Goal: Check status: Check status

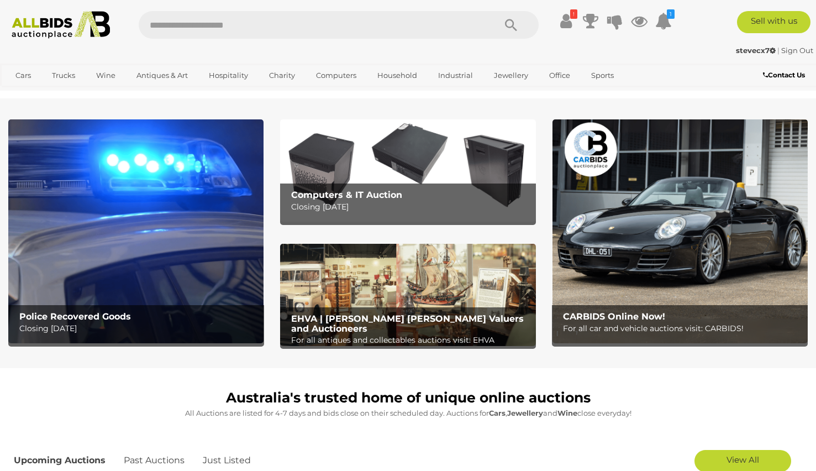
click at [742, 49] on strong "stevecx7" at bounding box center [756, 50] width 40 height 9
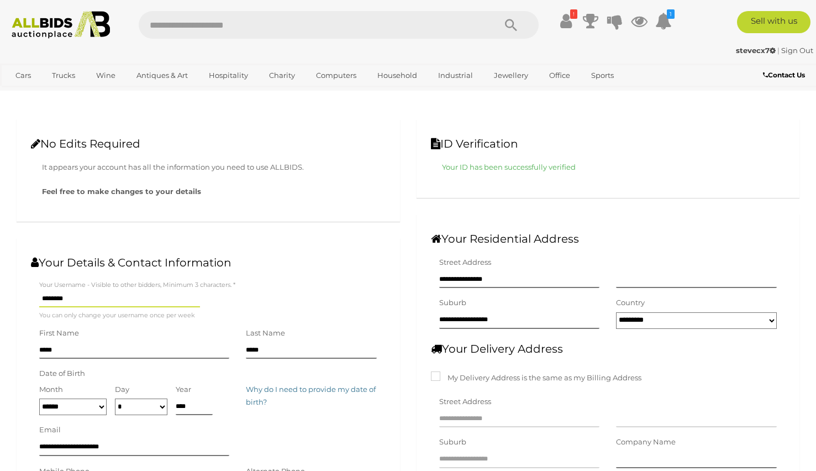
click at [756, 54] on strong "stevecx7" at bounding box center [756, 50] width 40 height 9
click at [567, 20] on icon at bounding box center [566, 21] width 12 height 20
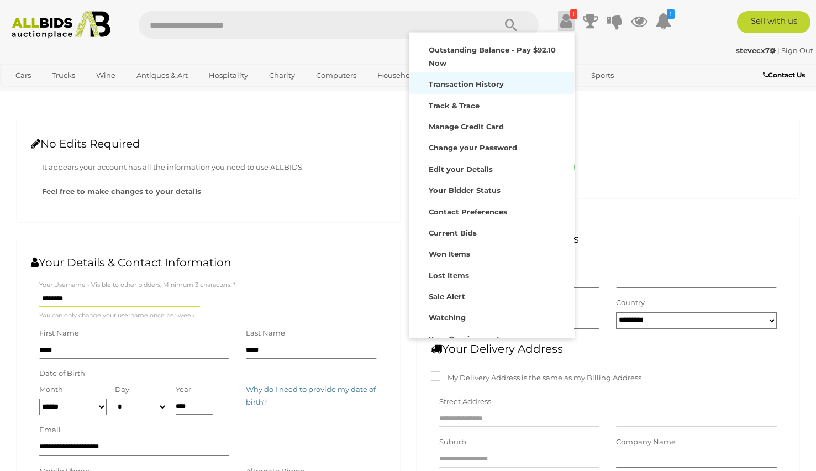
click at [509, 82] on div "Transaction History" at bounding box center [491, 82] width 159 height 15
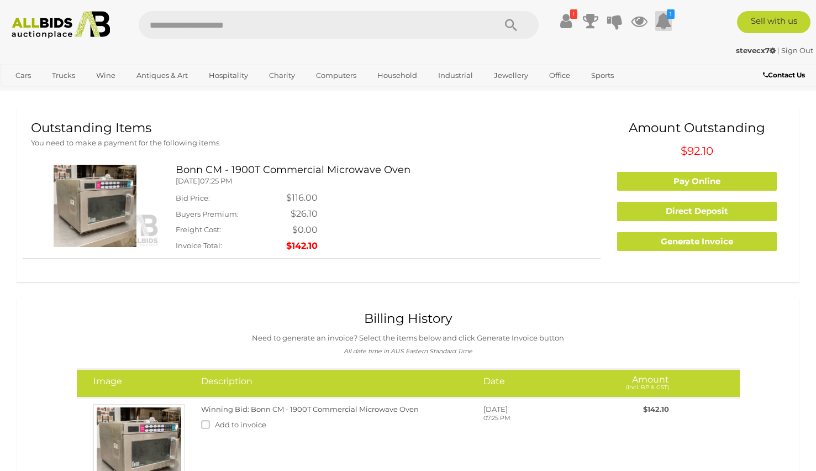
click at [667, 23] on icon at bounding box center [663, 21] width 17 height 20
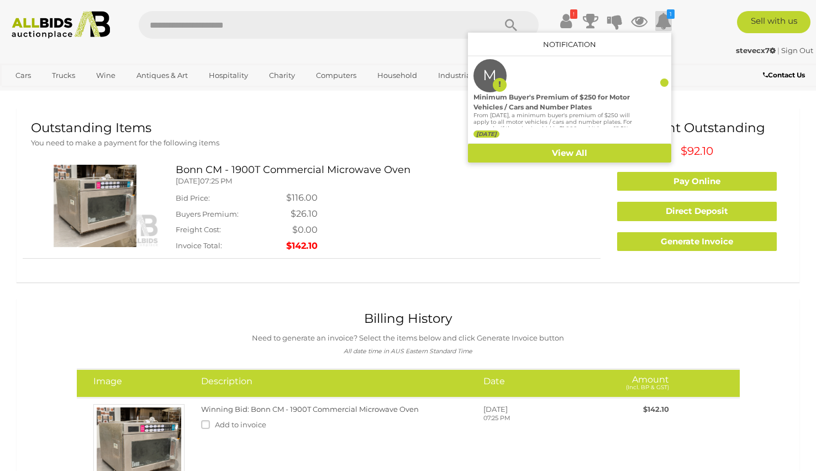
click at [688, 59] on div "stevecx7 | Sign Out stevecx7 | Sign Out" at bounding box center [408, 52] width 816 height 22
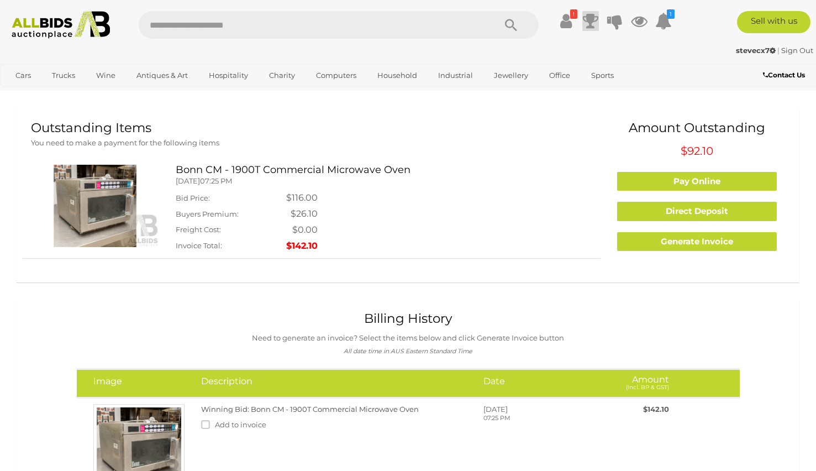
click at [587, 24] on icon at bounding box center [590, 21] width 15 height 20
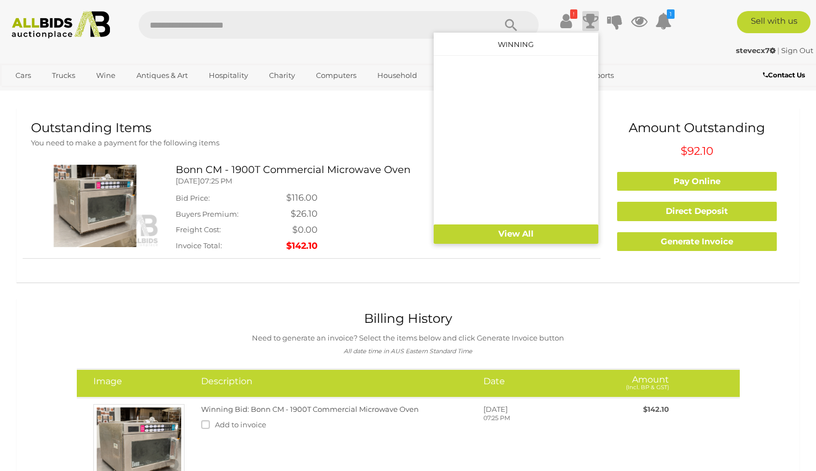
click at [587, 24] on icon at bounding box center [590, 21] width 15 height 20
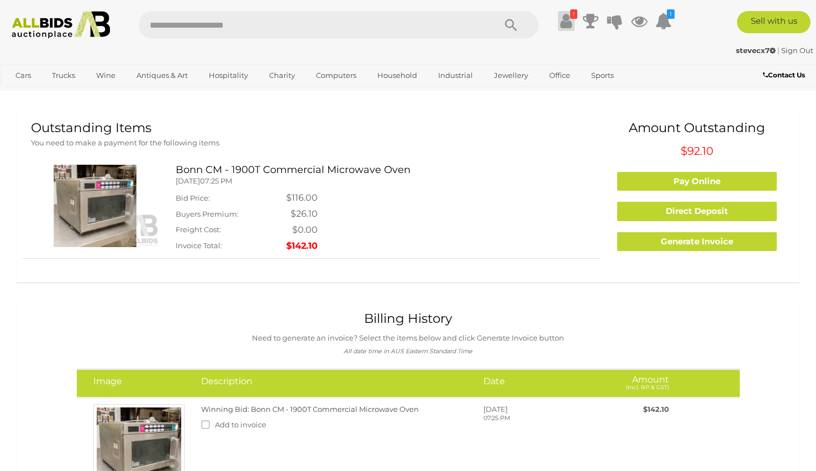
click at [564, 19] on icon at bounding box center [566, 21] width 12 height 20
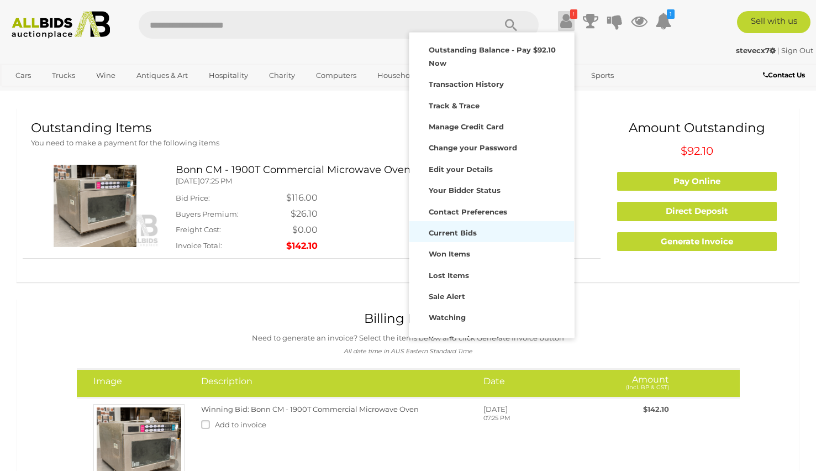
click at [467, 235] on strong "Current Bids" at bounding box center [453, 232] width 48 height 9
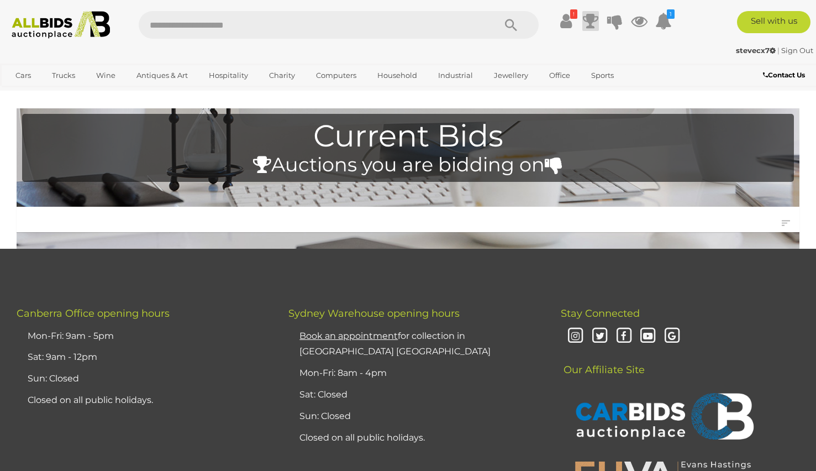
click at [595, 24] on icon at bounding box center [590, 21] width 15 height 20
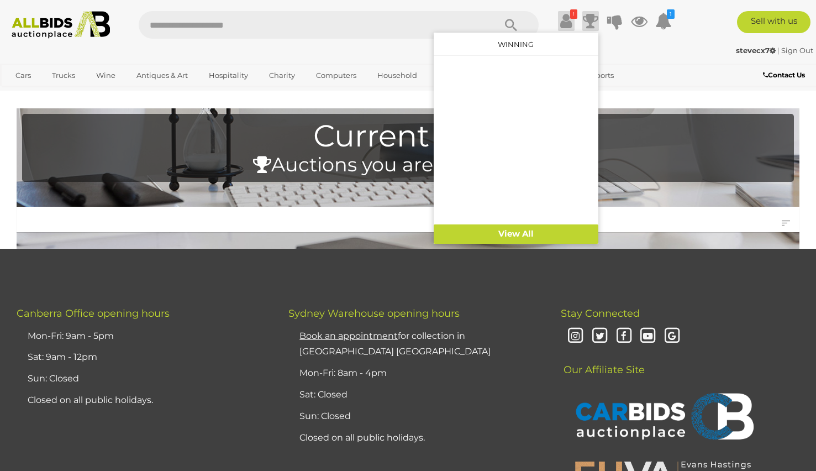
click at [574, 16] on icon "!" at bounding box center [573, 13] width 7 height 9
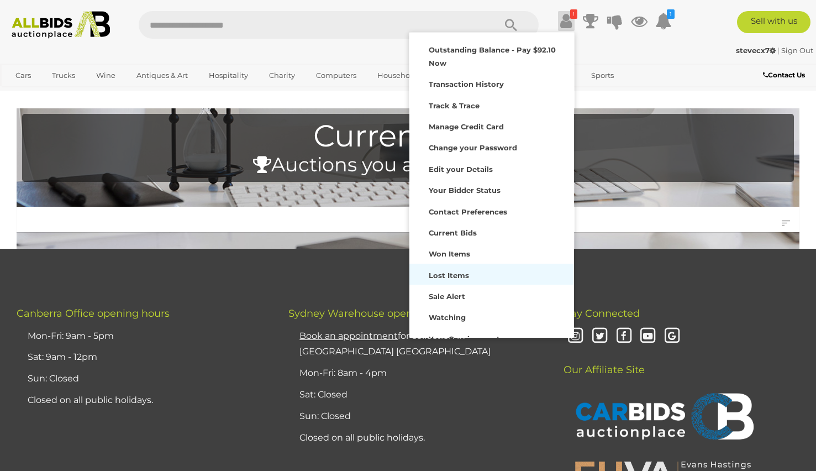
click at [456, 272] on strong "Lost Items" at bounding box center [449, 275] width 40 height 9
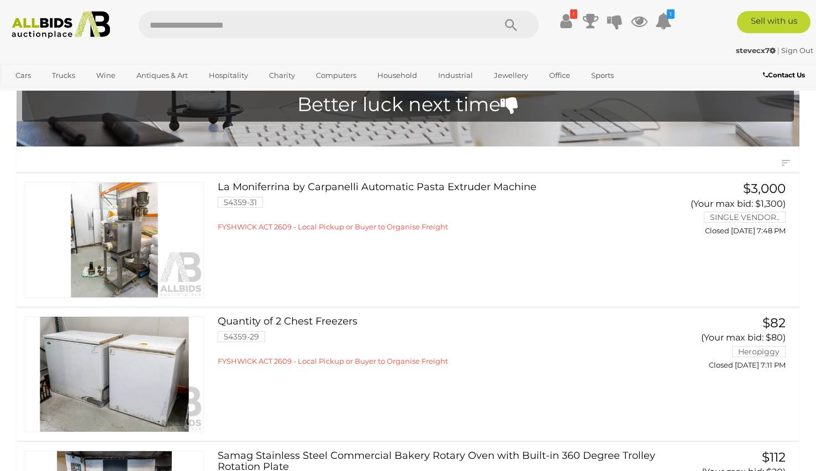
scroll to position [62, 0]
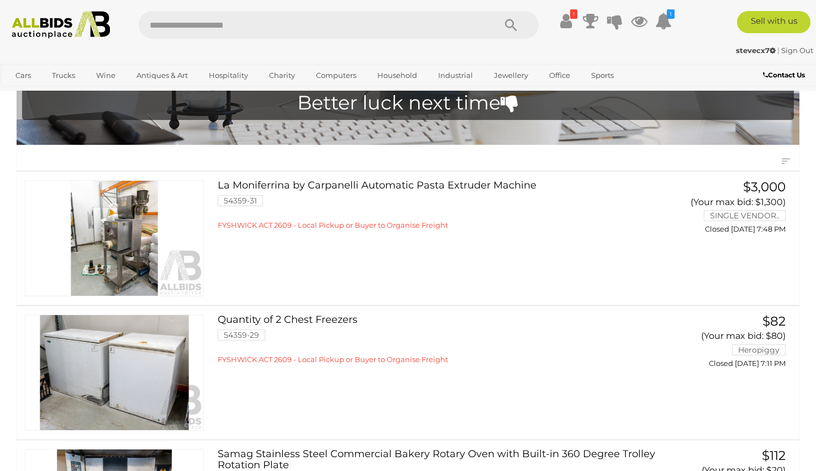
click at [430, 187] on link "La Moniferrina by Carpanelli Automatic Pasta Extruder Machine 54359-31 FYSHWICK…" at bounding box center [443, 205] width 435 height 50
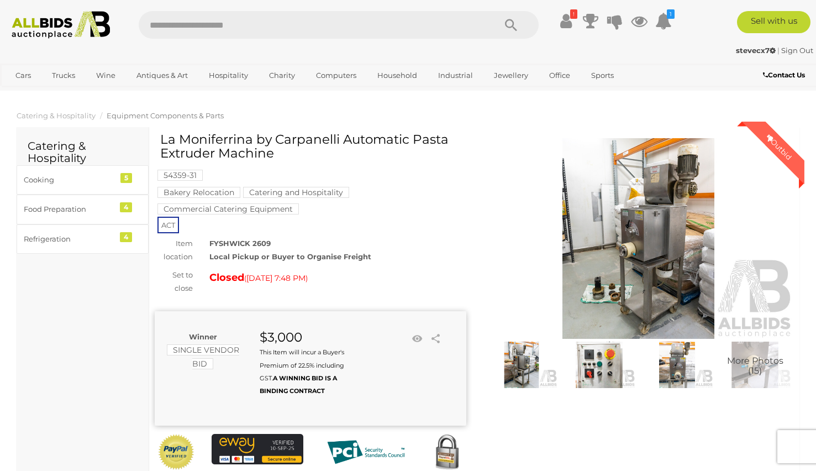
click at [680, 236] on img at bounding box center [639, 238] width 312 height 201
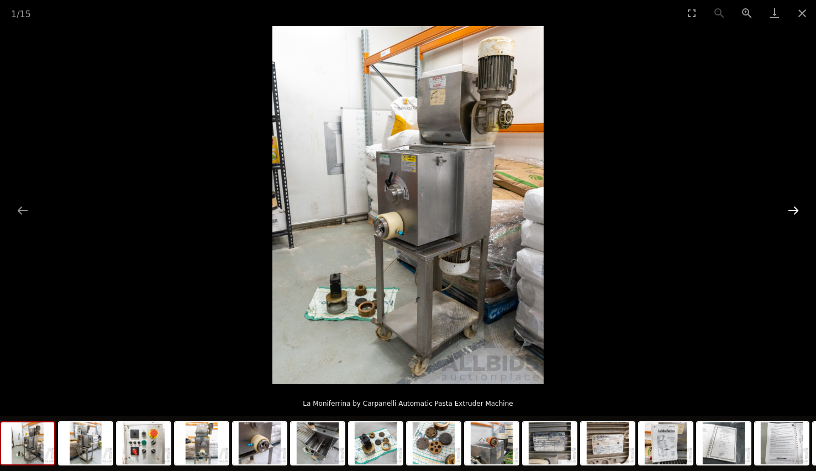
click at [788, 218] on button "Next slide" at bounding box center [793, 210] width 23 height 22
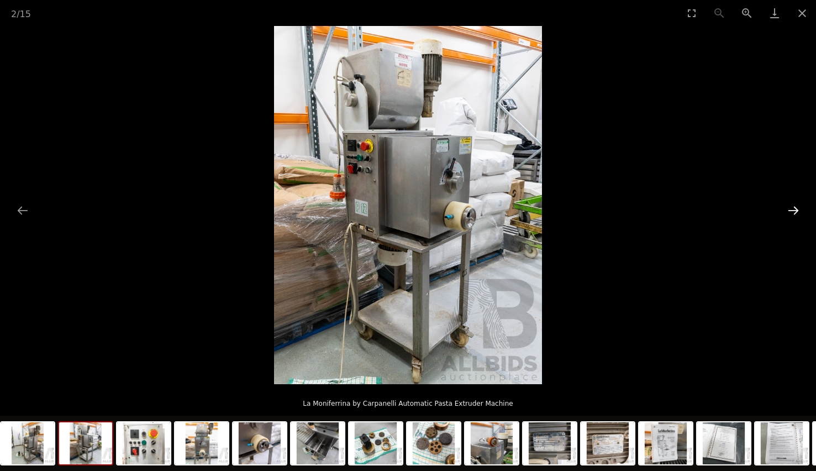
click at [788, 218] on button "Next slide" at bounding box center [793, 210] width 23 height 22
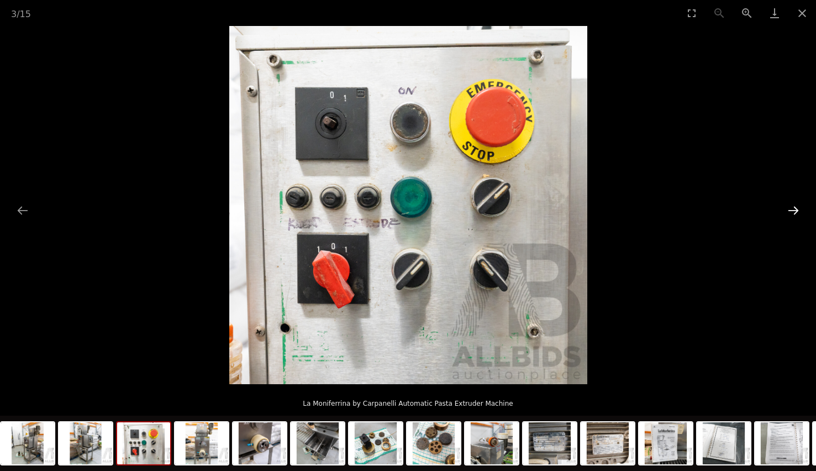
click at [788, 218] on button "Next slide" at bounding box center [793, 210] width 23 height 22
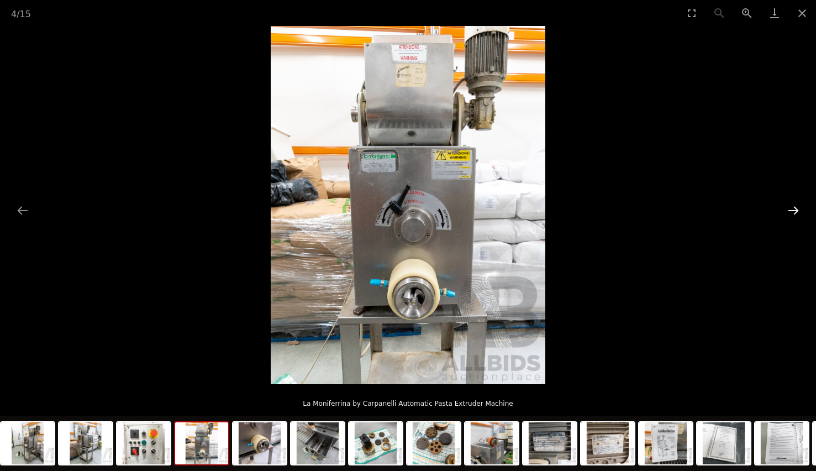
click at [788, 218] on button "Next slide" at bounding box center [793, 210] width 23 height 22
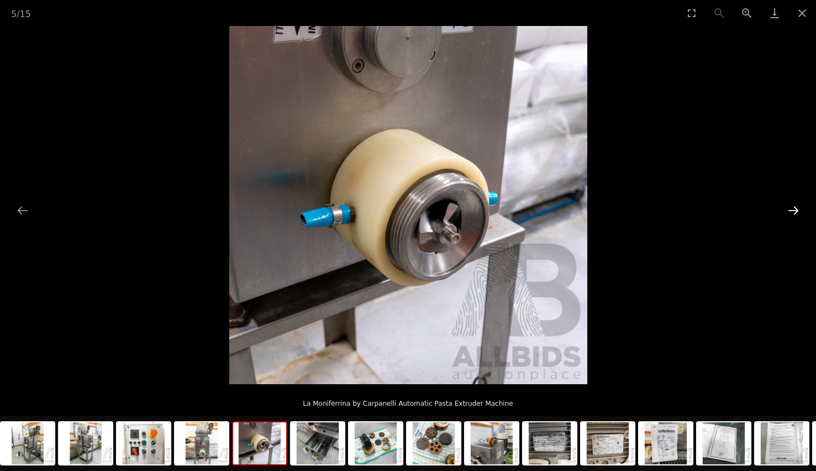
click at [788, 218] on button "Next slide" at bounding box center [793, 210] width 23 height 22
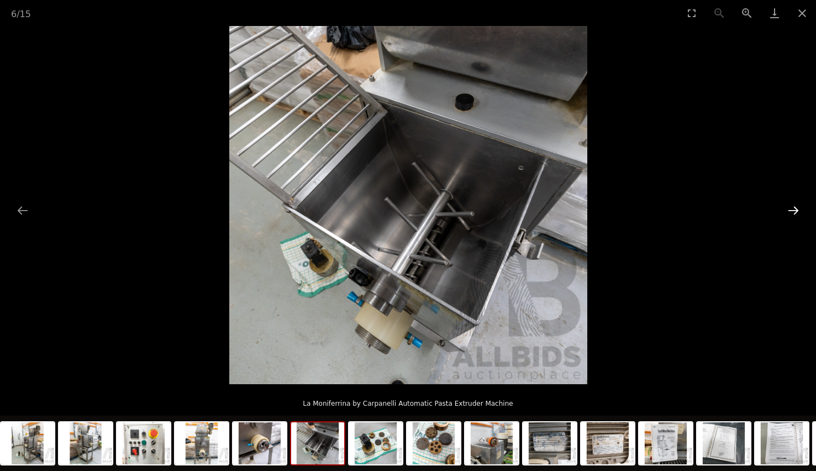
click at [788, 218] on button "Next slide" at bounding box center [793, 210] width 23 height 22
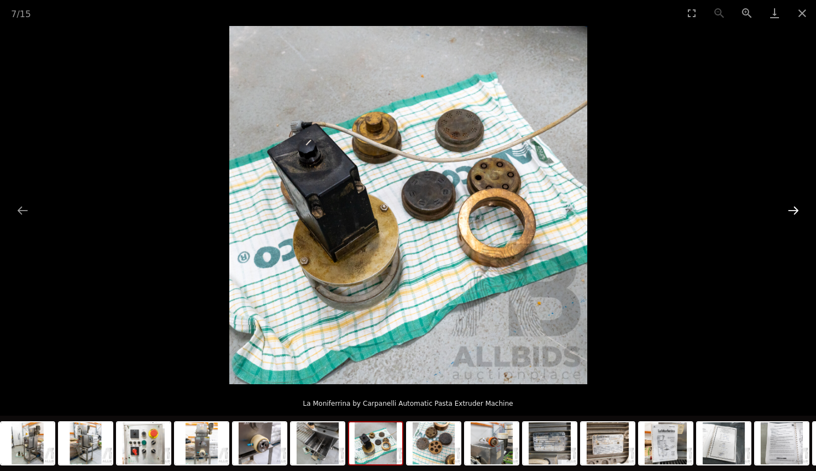
click at [788, 218] on button "Next slide" at bounding box center [793, 210] width 23 height 22
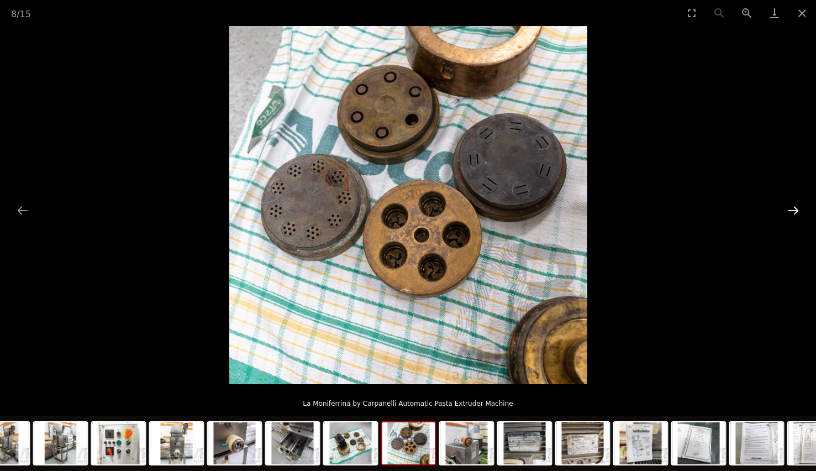
click at [788, 218] on button "Next slide" at bounding box center [793, 210] width 23 height 22
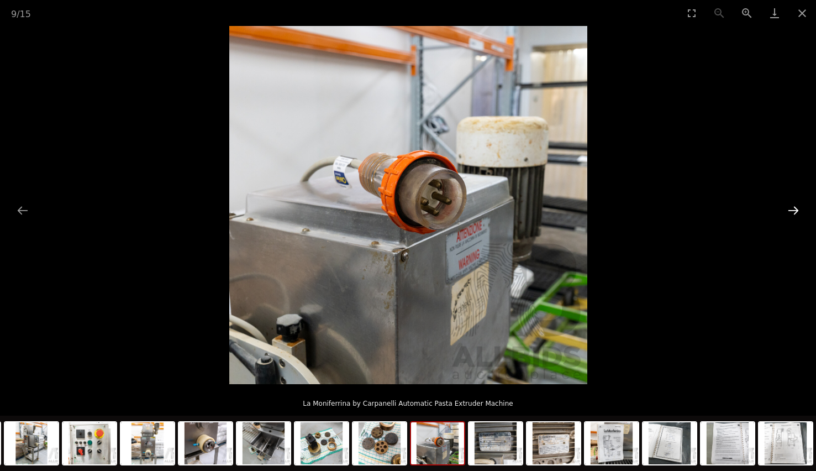
click at [788, 218] on button "Next slide" at bounding box center [793, 210] width 23 height 22
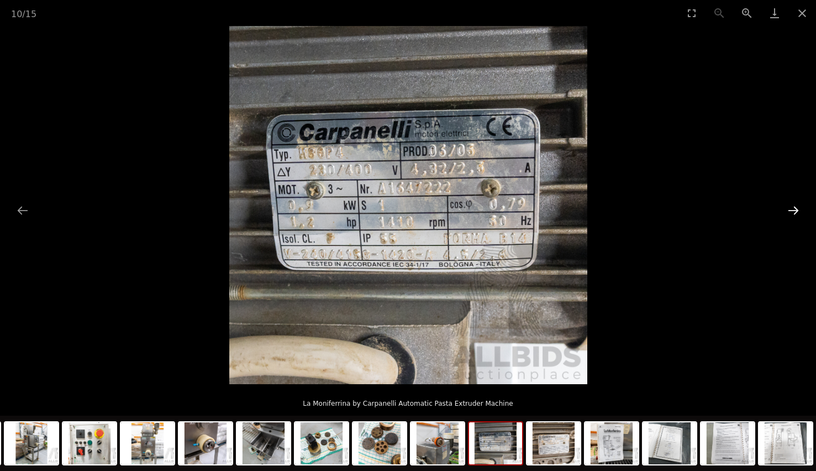
click at [788, 218] on button "Next slide" at bounding box center [793, 210] width 23 height 22
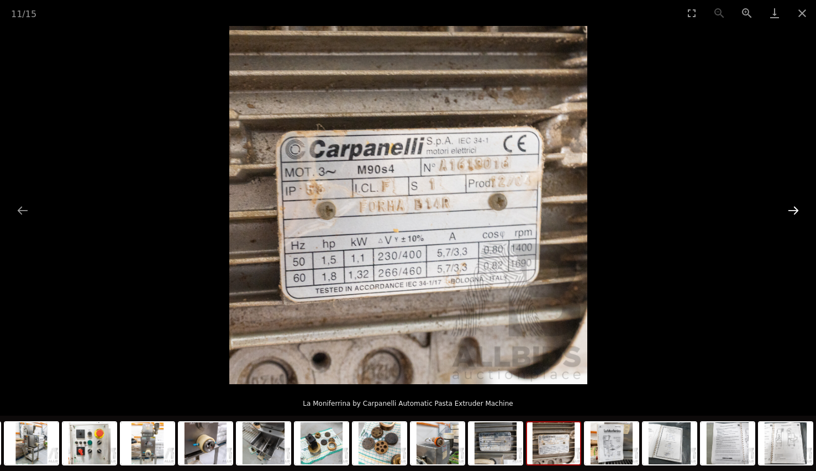
click at [788, 218] on button "Next slide" at bounding box center [793, 210] width 23 height 22
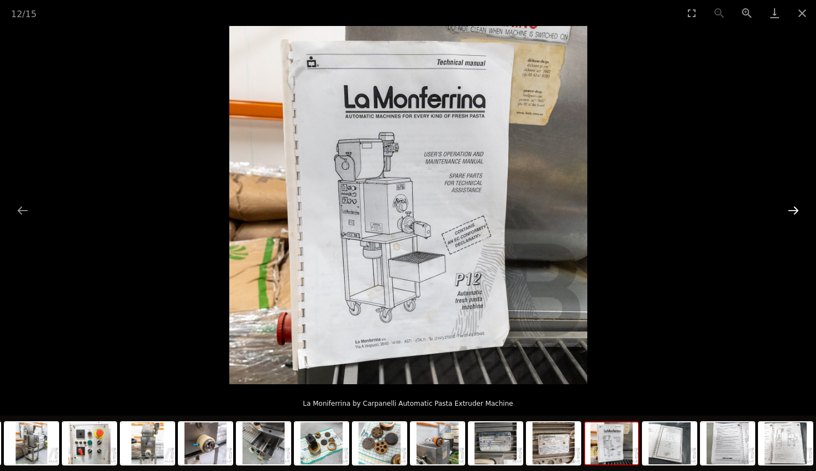
click at [788, 218] on button "Next slide" at bounding box center [793, 210] width 23 height 22
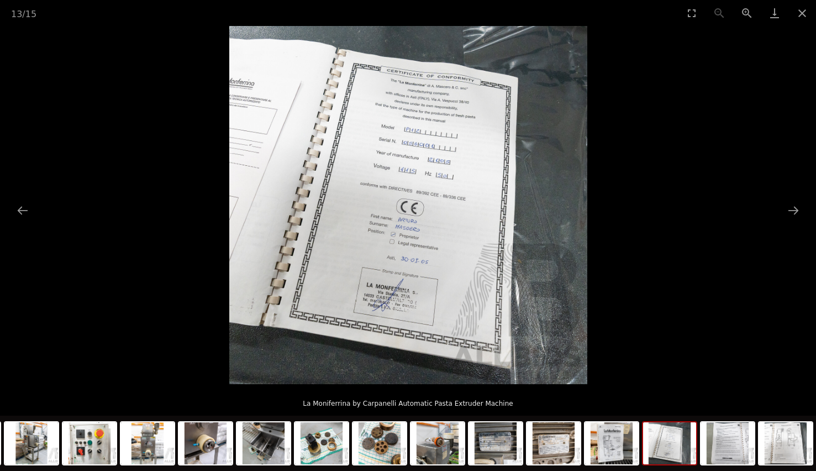
drag, startPoint x: 434, startPoint y: 184, endPoint x: 392, endPoint y: 204, distance: 46.0
click at [392, 204] on img at bounding box center [408, 205] width 358 height 358
click at [796, 213] on button "Next slide" at bounding box center [793, 210] width 23 height 22
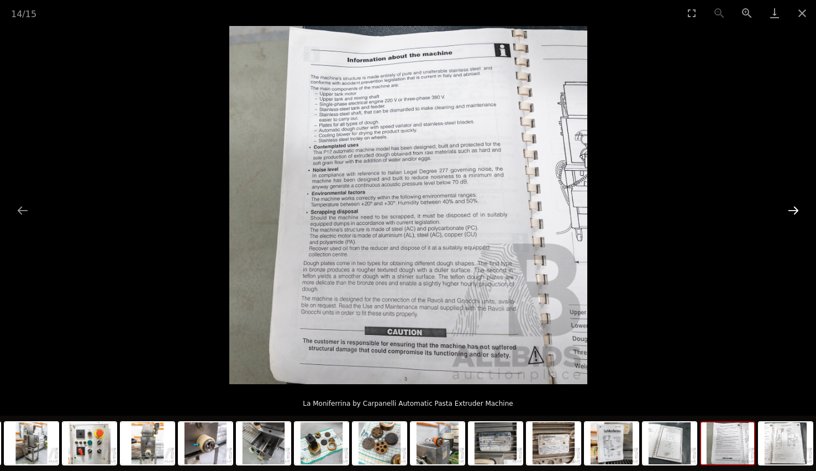
click at [796, 213] on button "Next slide" at bounding box center [793, 210] width 23 height 22
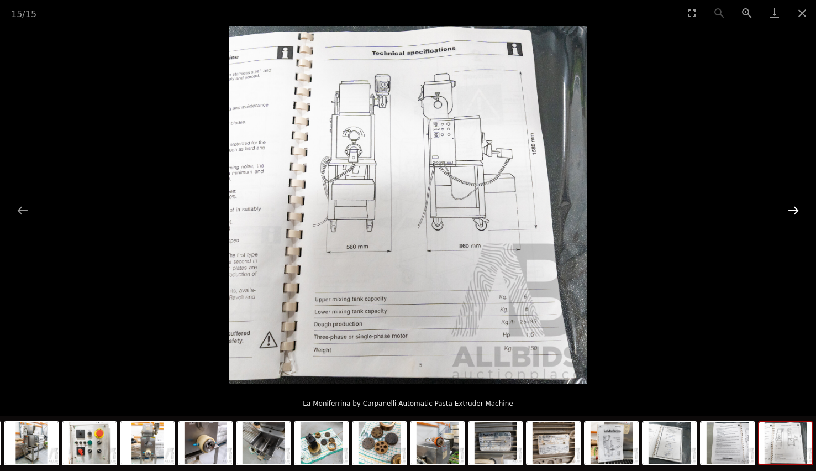
click at [796, 213] on button "Next slide" at bounding box center [793, 210] width 23 height 22
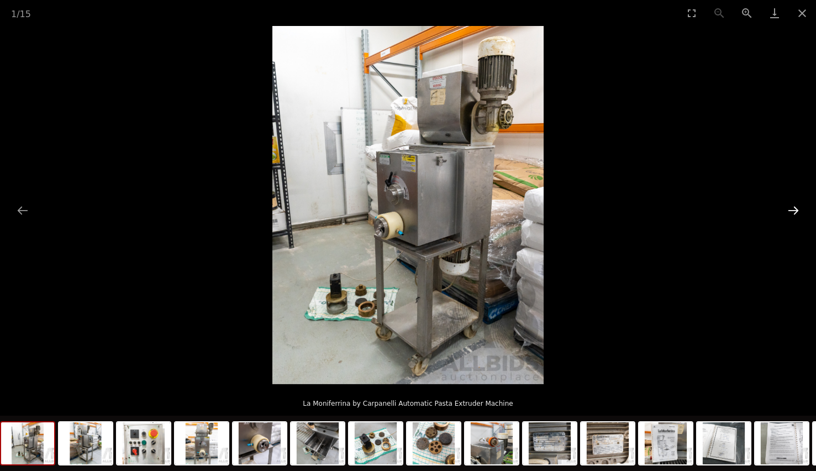
click at [796, 213] on button "Next slide" at bounding box center [793, 210] width 23 height 22
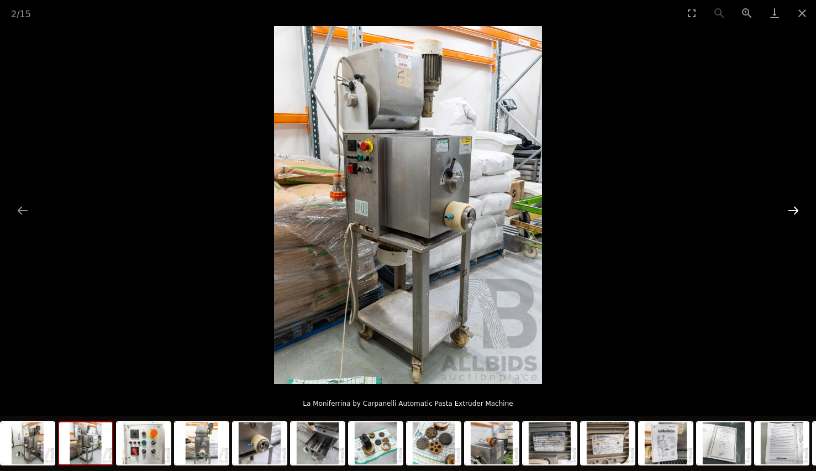
click at [796, 213] on button "Next slide" at bounding box center [793, 210] width 23 height 22
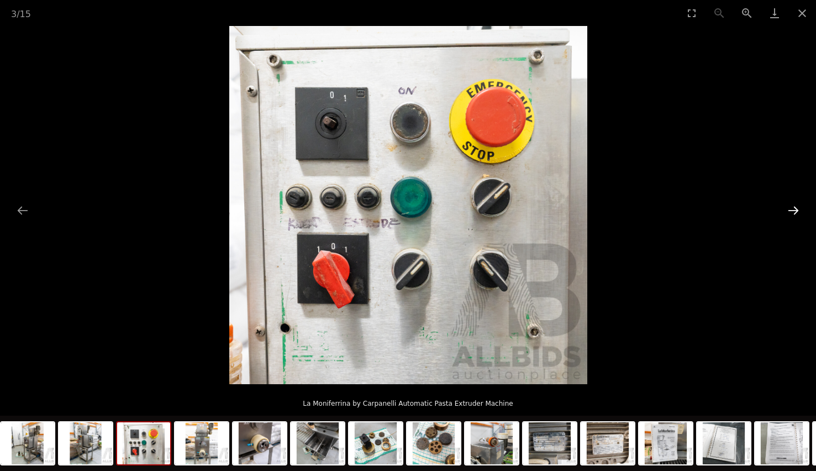
click at [796, 213] on button "Next slide" at bounding box center [793, 210] width 23 height 22
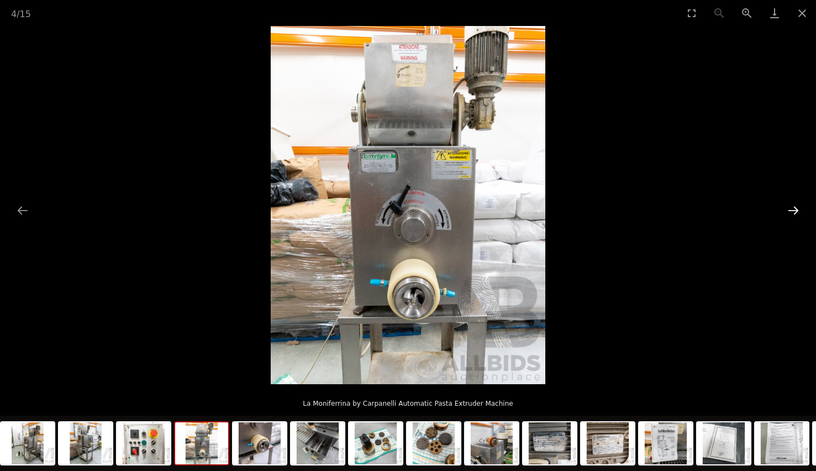
click at [796, 213] on button "Next slide" at bounding box center [793, 210] width 23 height 22
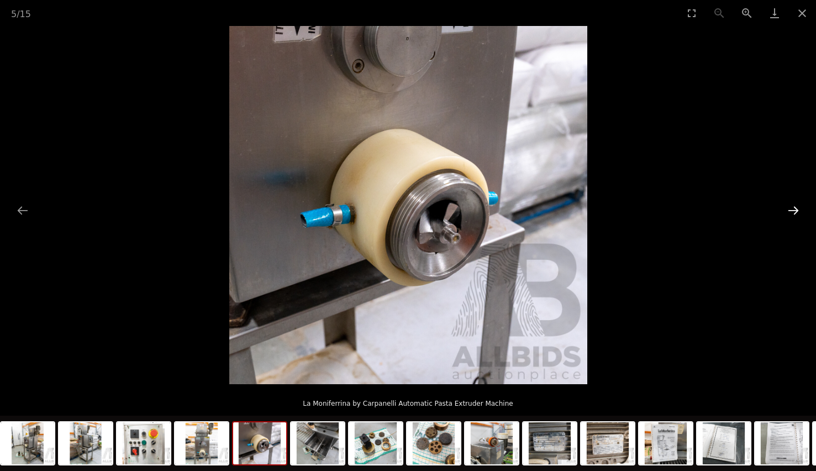
click at [796, 213] on button "Next slide" at bounding box center [793, 210] width 23 height 22
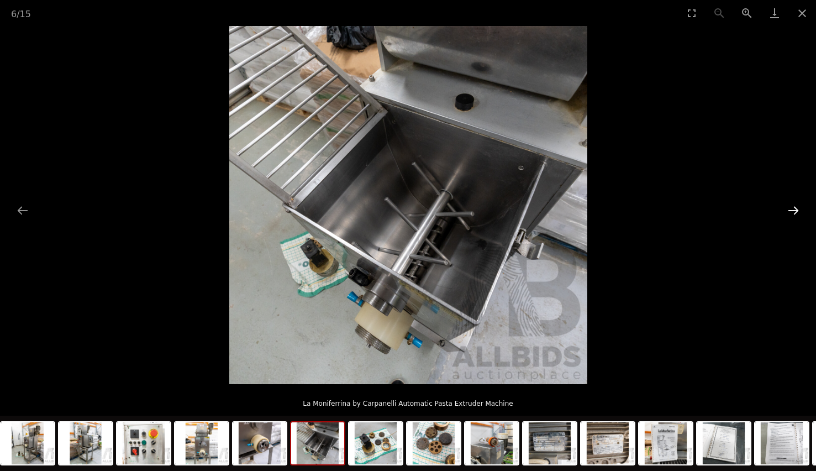
click at [796, 213] on button "Next slide" at bounding box center [793, 210] width 23 height 22
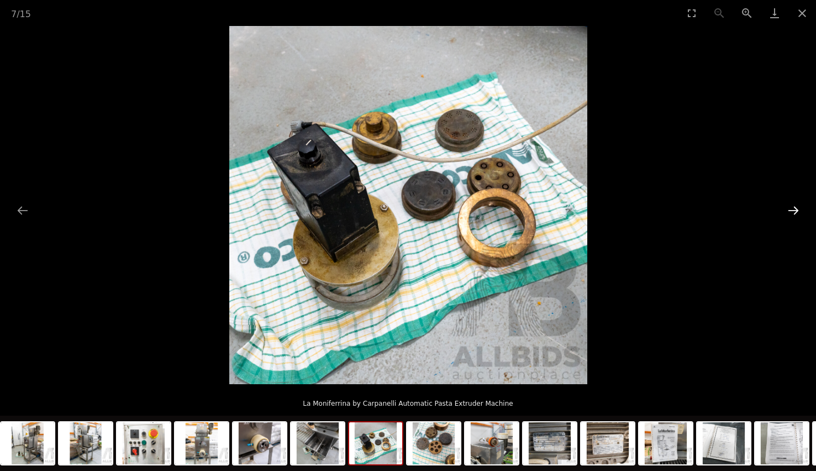
click at [796, 213] on button "Next slide" at bounding box center [793, 210] width 23 height 22
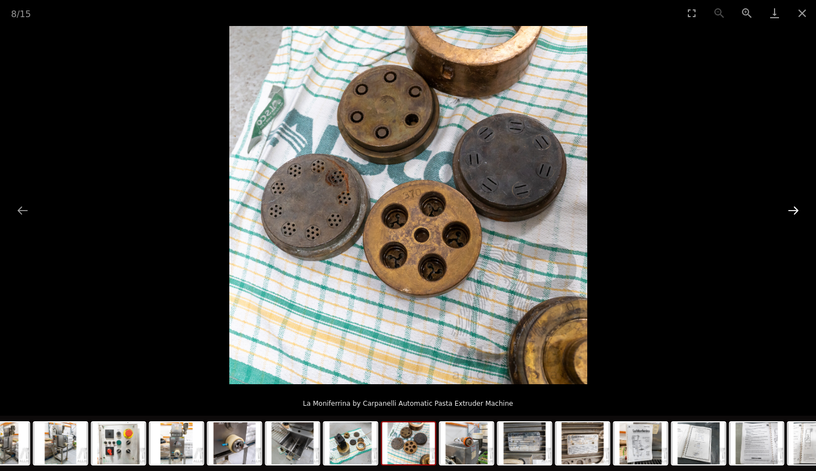
click at [796, 213] on button "Next slide" at bounding box center [793, 210] width 23 height 22
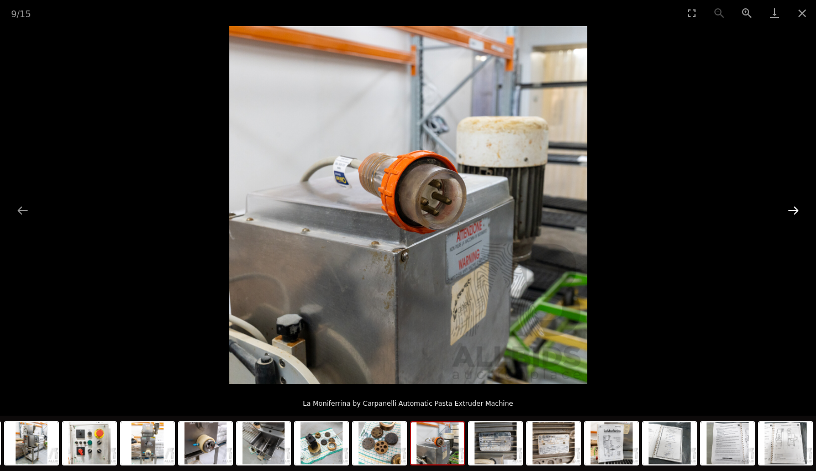
click at [796, 213] on button "Next slide" at bounding box center [793, 210] width 23 height 22
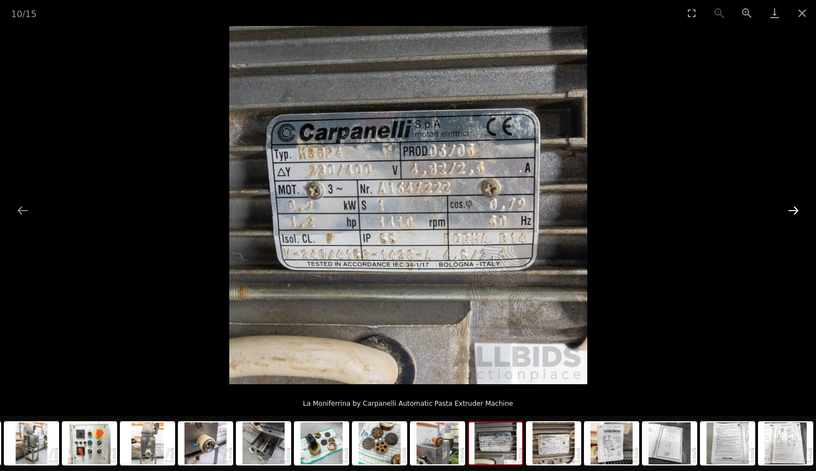
click at [796, 213] on button "Next slide" at bounding box center [793, 210] width 23 height 22
